Goal: Task Accomplishment & Management: Complete application form

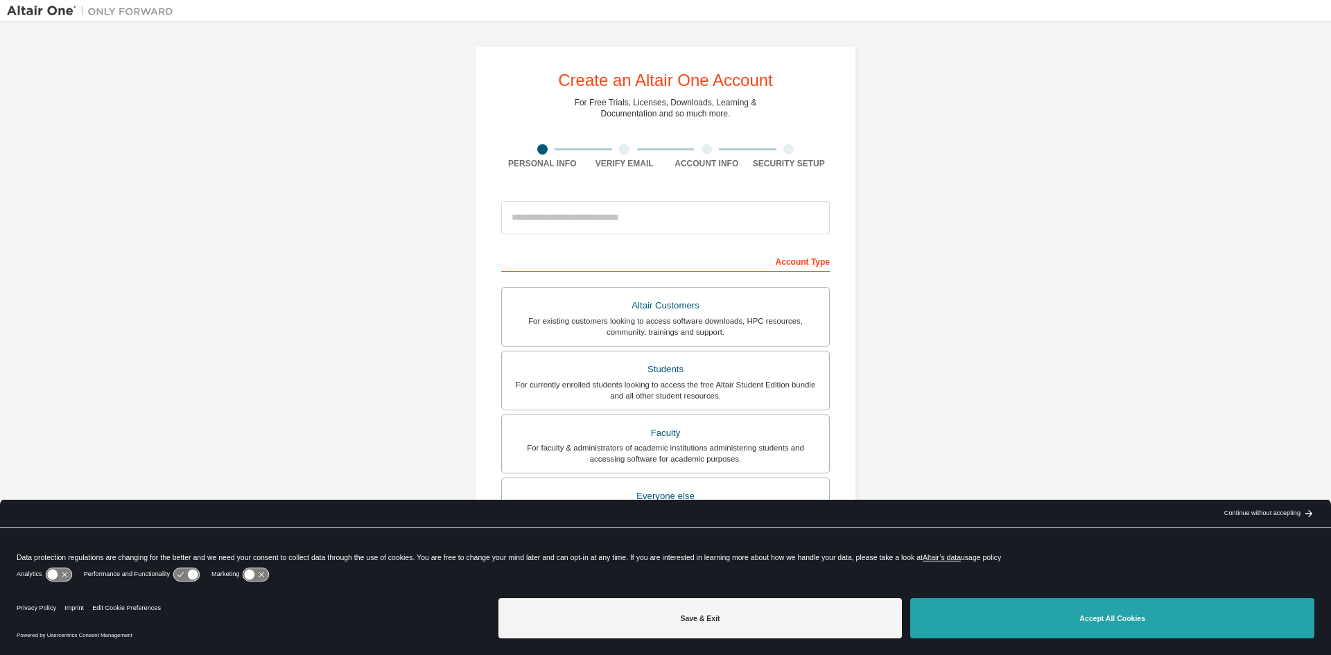
click at [1047, 608] on button "Accept All Cookies" at bounding box center [1112, 618] width 404 height 40
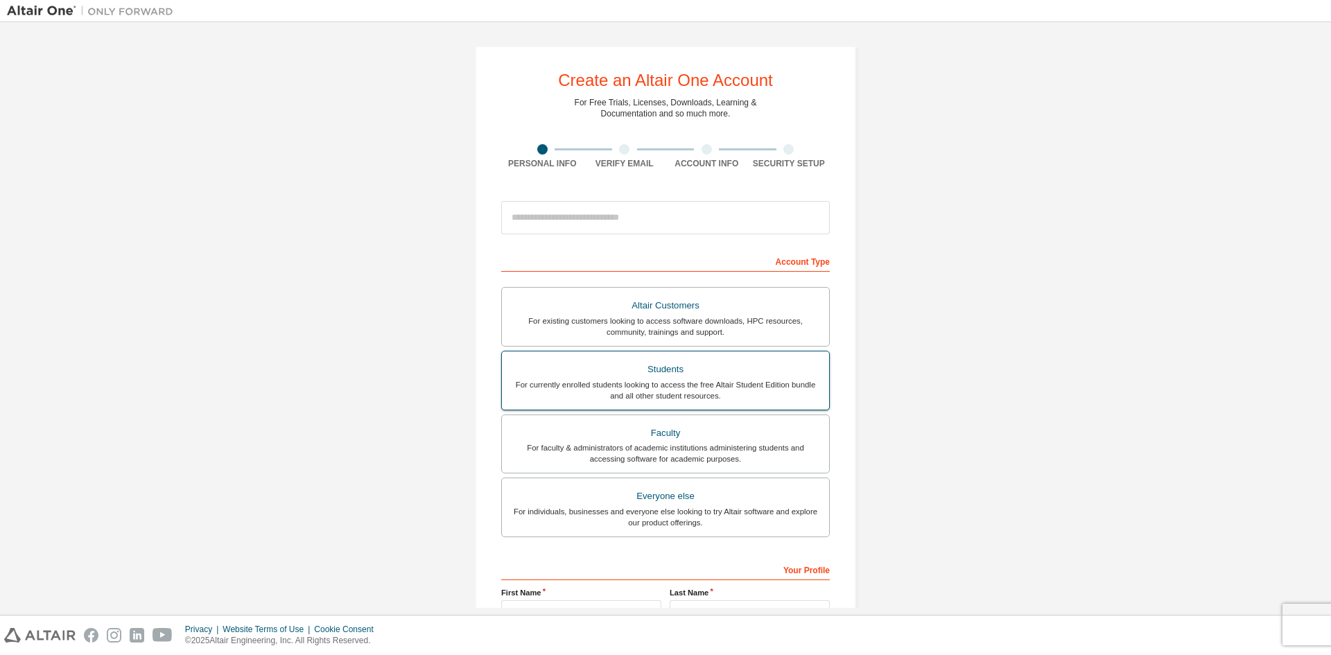
click at [780, 370] on div "Students" at bounding box center [665, 369] width 311 height 19
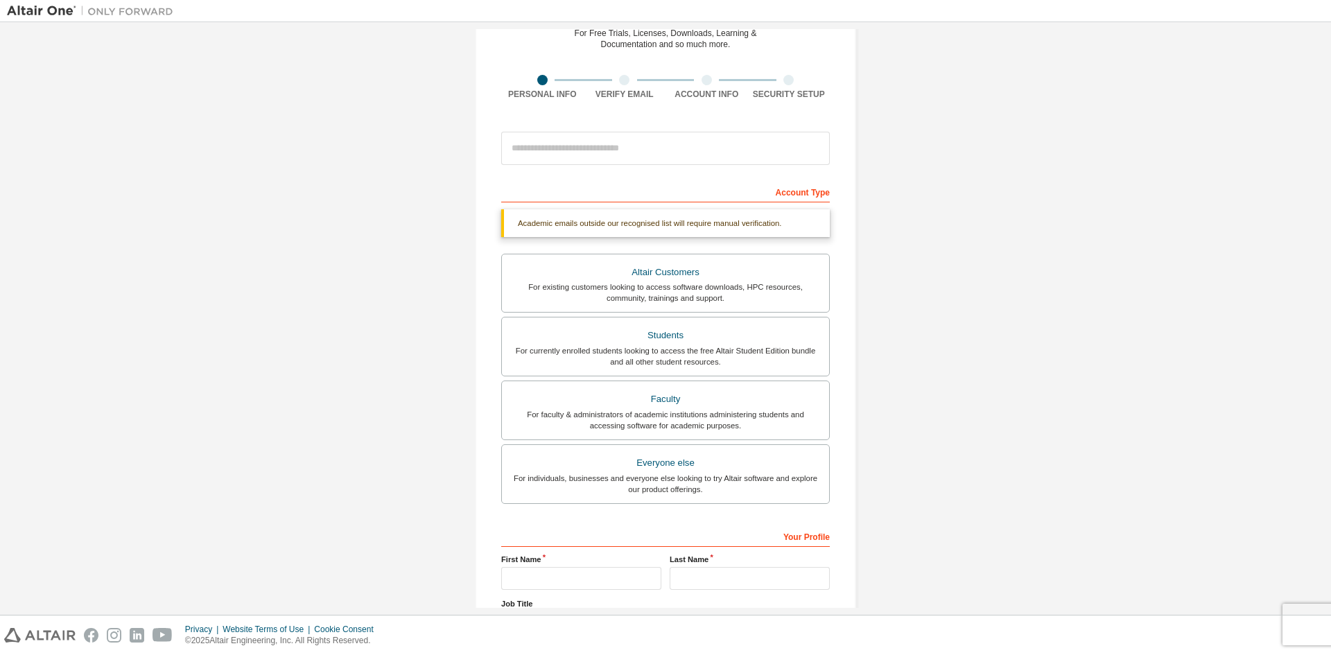
scroll to position [191, 0]
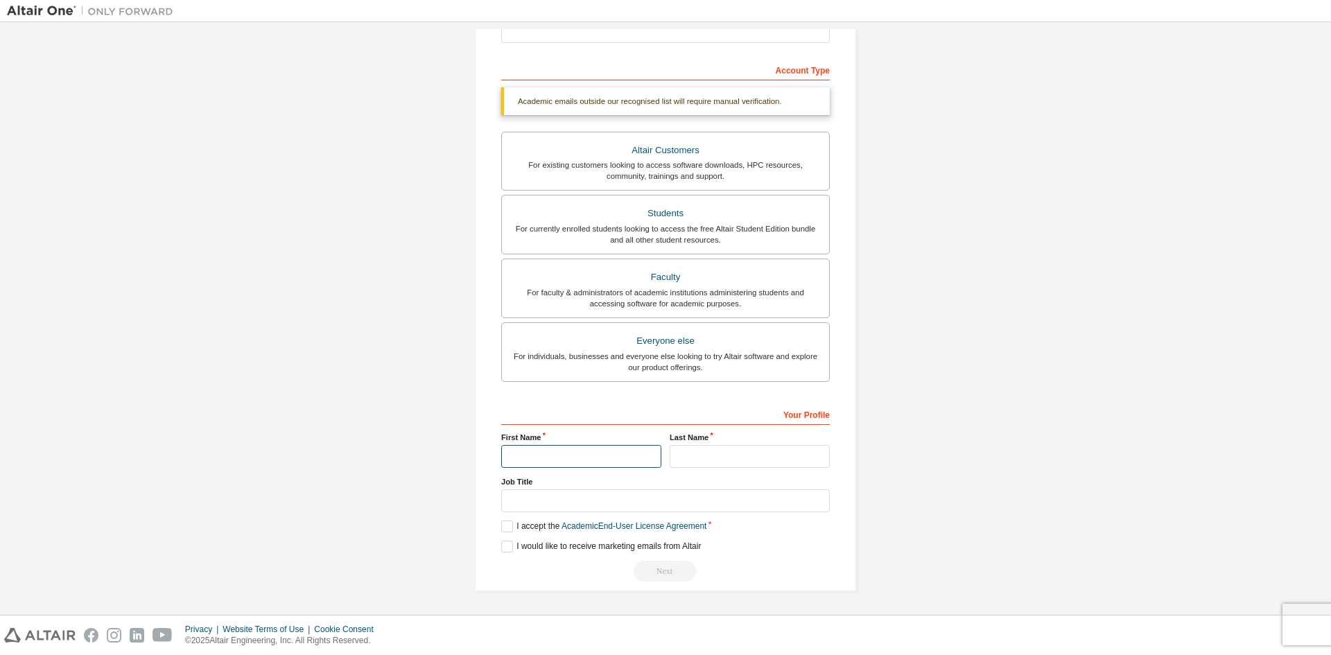
click at [594, 446] on input "text" at bounding box center [581, 456] width 160 height 23
click at [647, 409] on div "Your Profile" at bounding box center [665, 414] width 329 height 22
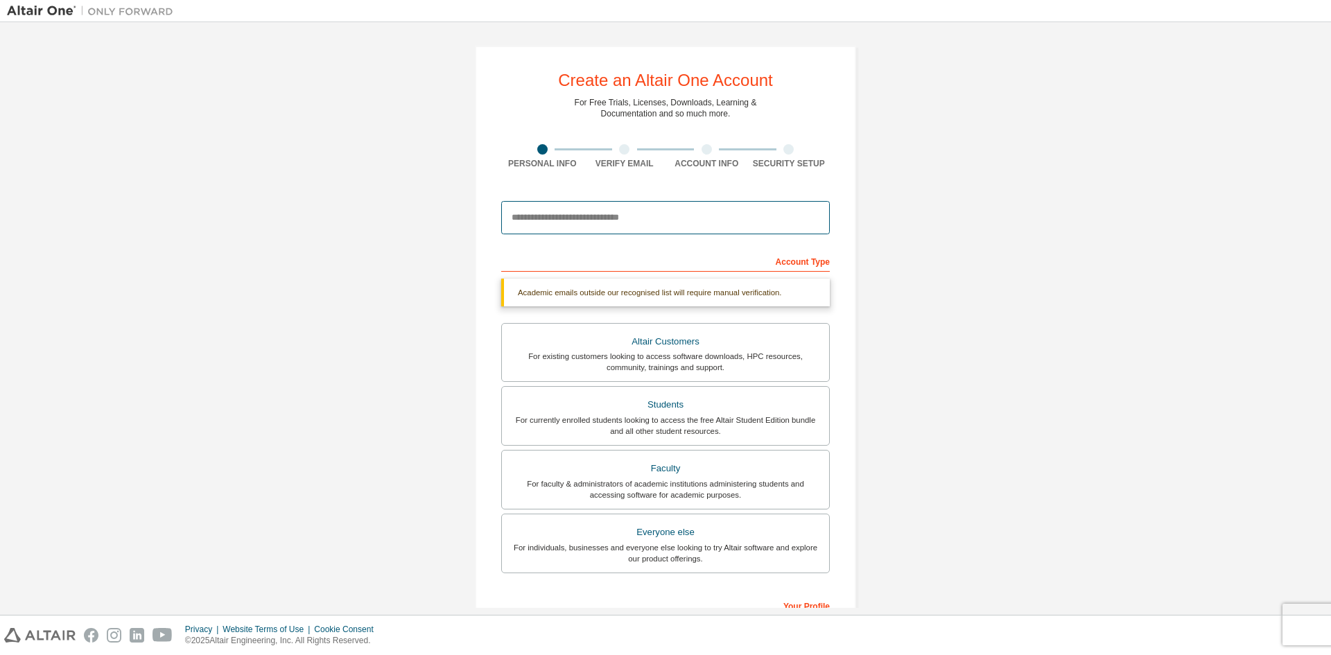
click at [611, 229] on input "email" at bounding box center [665, 217] width 329 height 33
type input "**********"
click at [573, 256] on div "Account Type" at bounding box center [665, 261] width 329 height 22
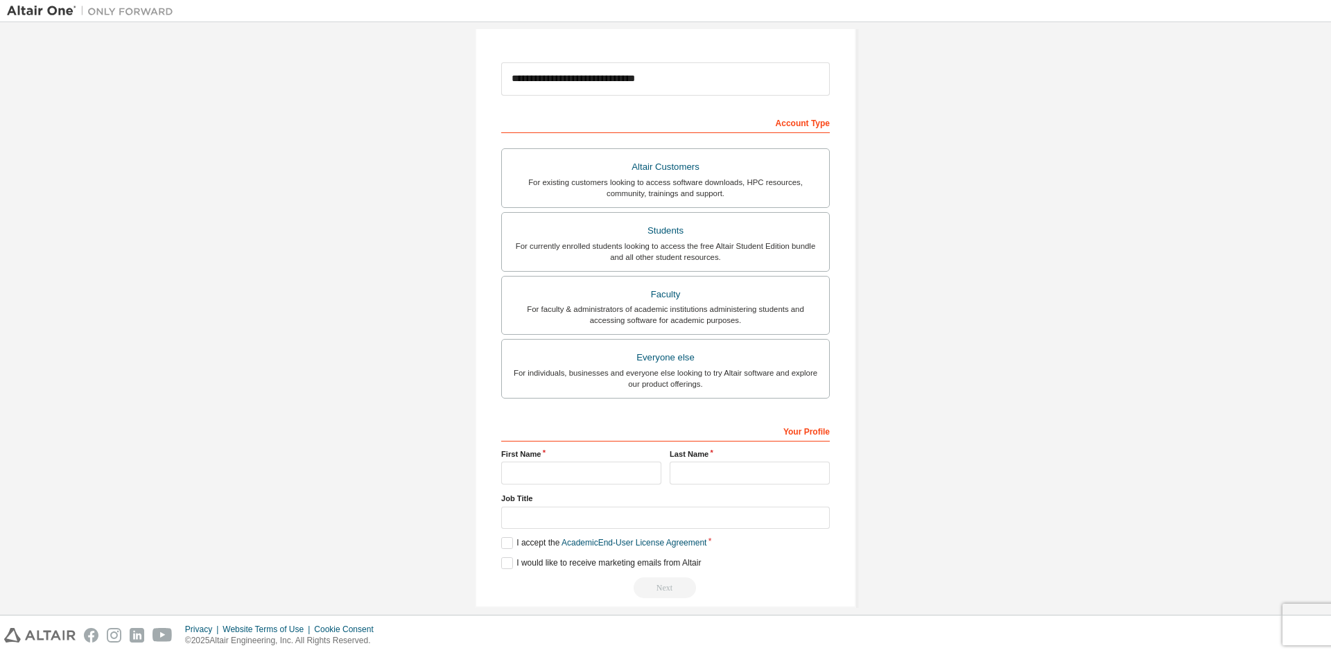
scroll to position [155, 0]
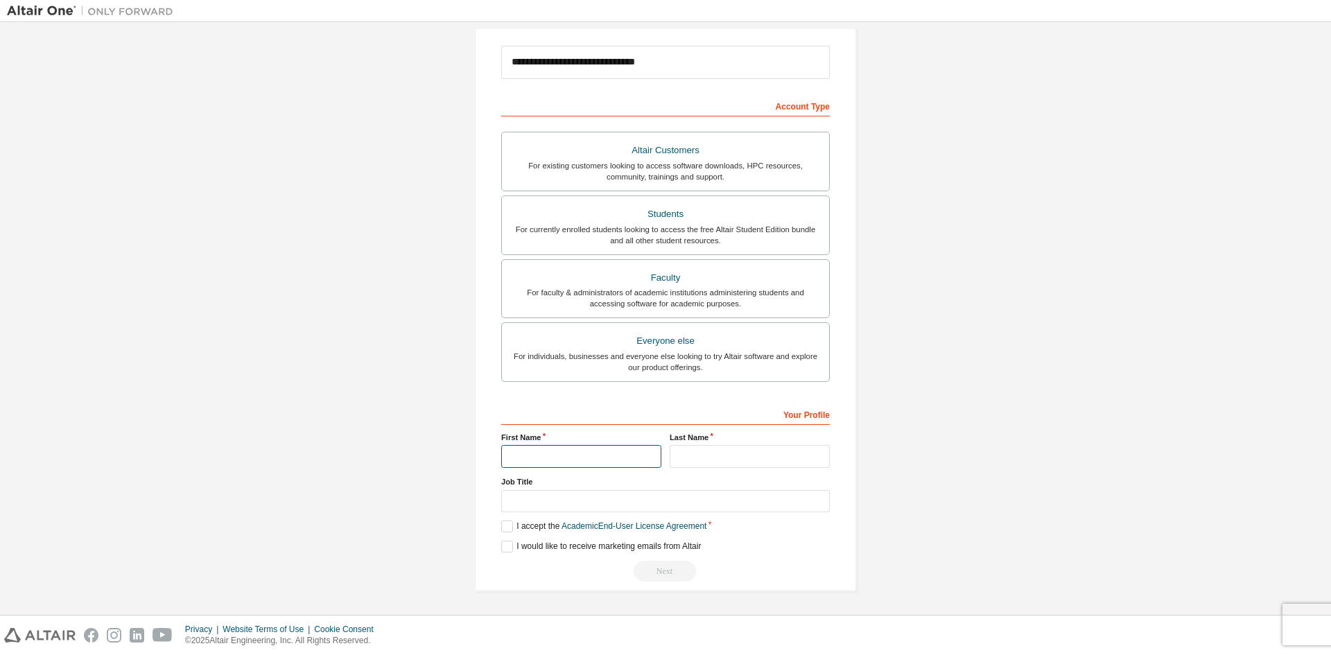
click at [565, 457] on input "text" at bounding box center [581, 456] width 160 height 23
type input "*****"
click at [734, 467] on input "text" at bounding box center [750, 456] width 160 height 23
type input "*********"
click at [501, 528] on label "I accept the Academic End-User License Agreement" at bounding box center [603, 527] width 205 height 12
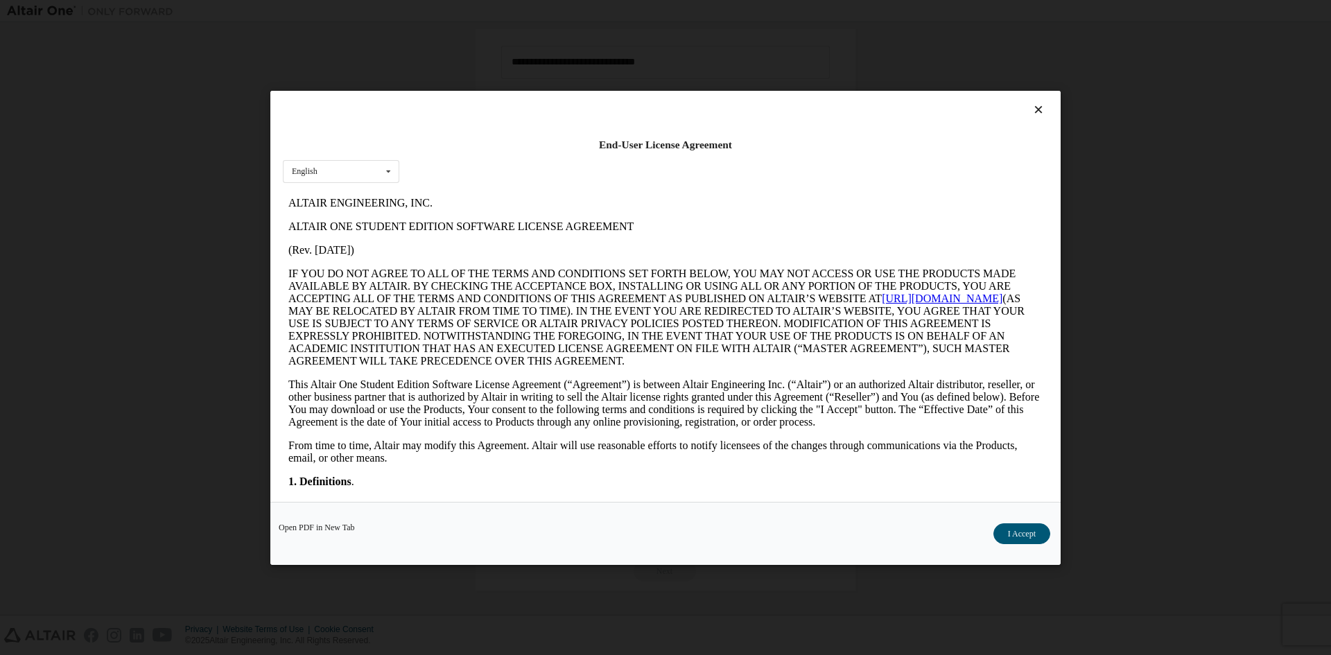
scroll to position [0, 0]
click at [1038, 534] on button "I Accept" at bounding box center [1021, 533] width 57 height 21
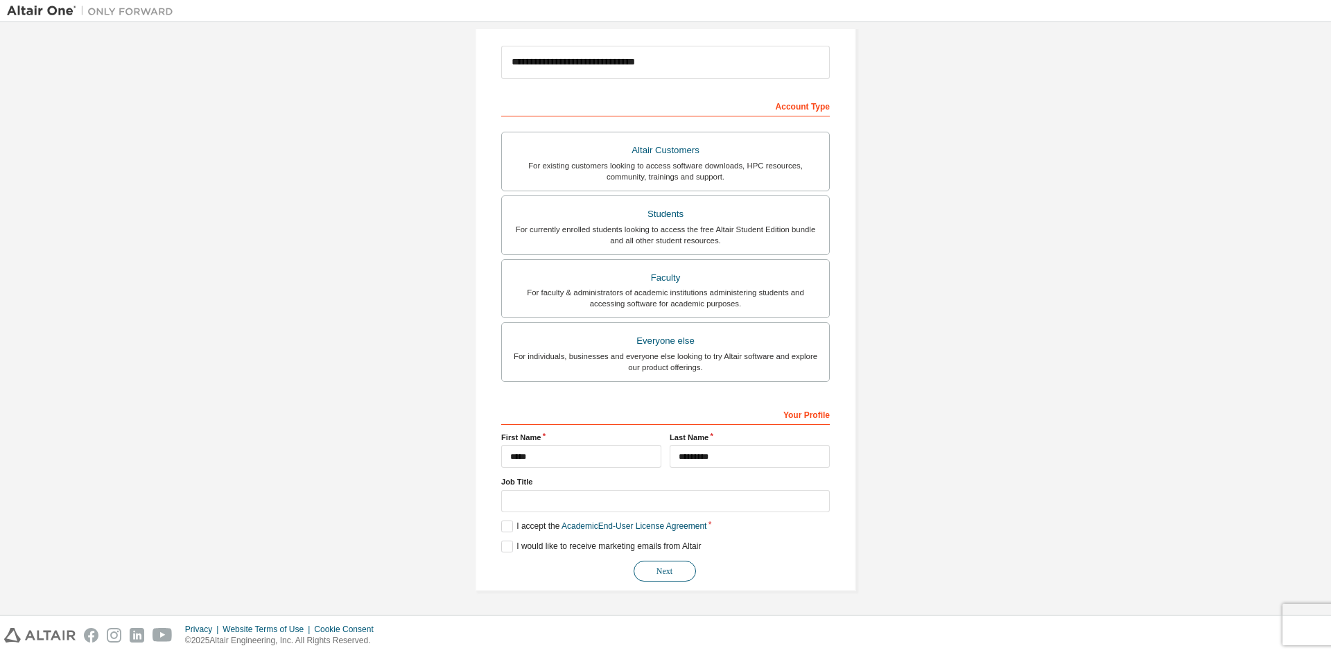
click at [654, 566] on button "Next" at bounding box center [665, 571] width 62 height 21
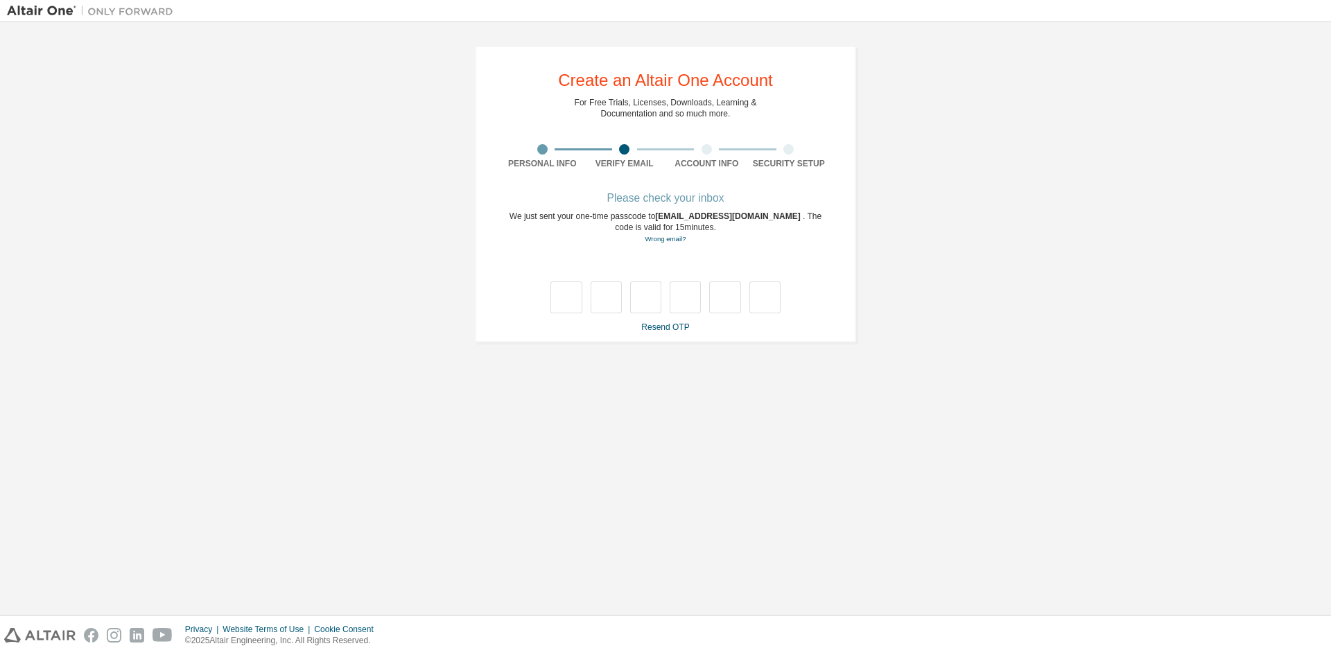
type input "*"
drag, startPoint x: 611, startPoint y: 297, endPoint x: 535, endPoint y: 297, distance: 76.3
click at [535, 297] on div "* *" at bounding box center [665, 283] width 329 height 60
type input "*"
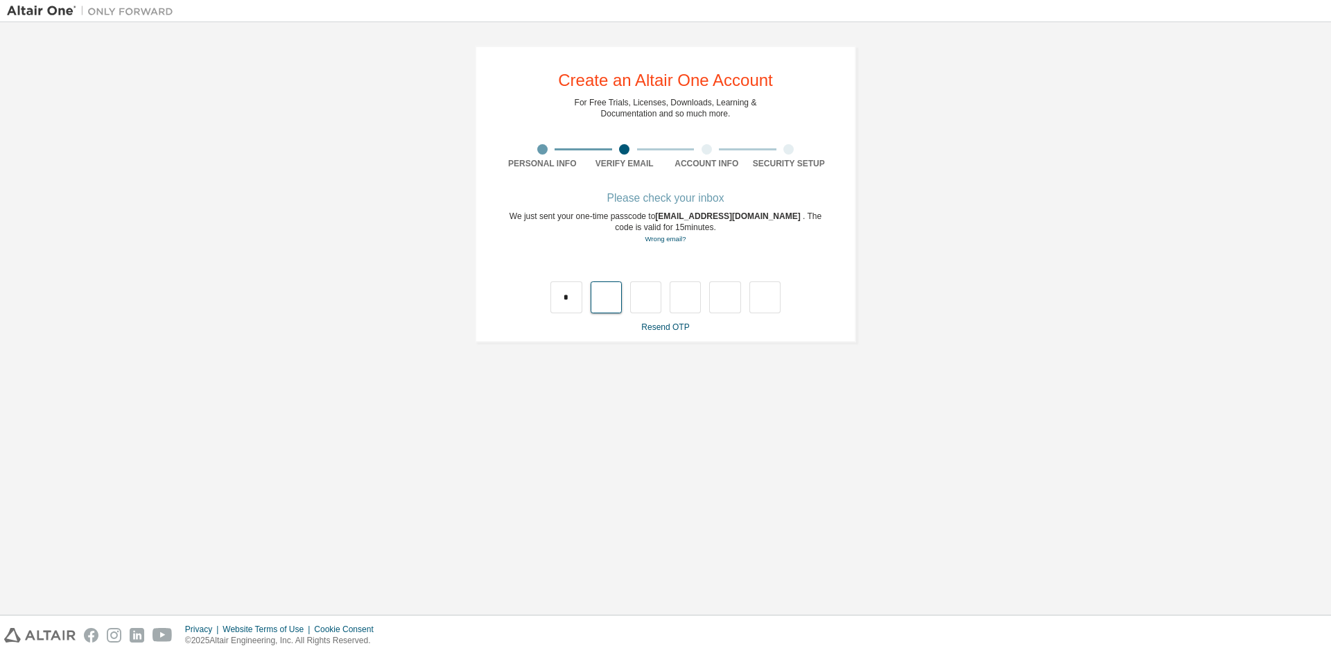
type input "*"
